Goal: Information Seeking & Learning: Check status

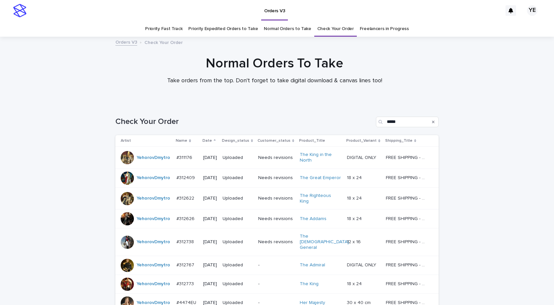
scroll to position [165, 0]
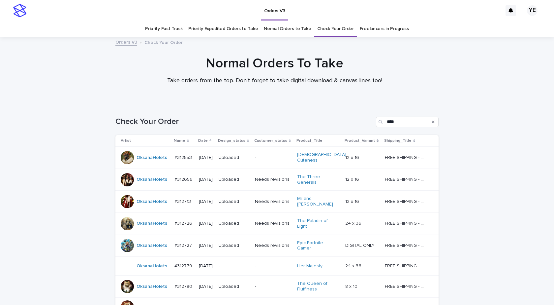
scroll to position [111, 0]
